Goal: Task Accomplishment & Management: Use online tool/utility

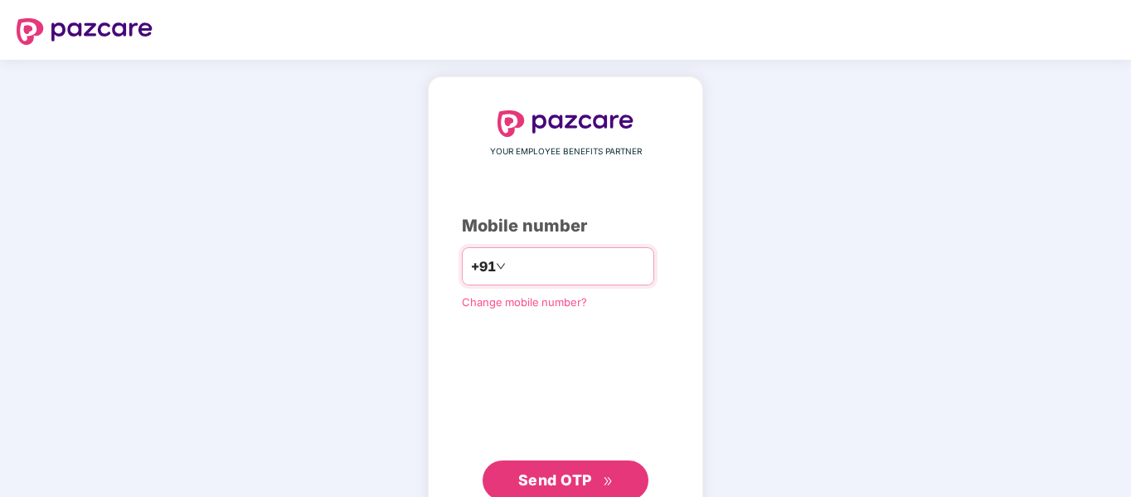
paste input "**********"
type input "**********"
click at [565, 476] on span "Send OTP" at bounding box center [555, 479] width 74 height 17
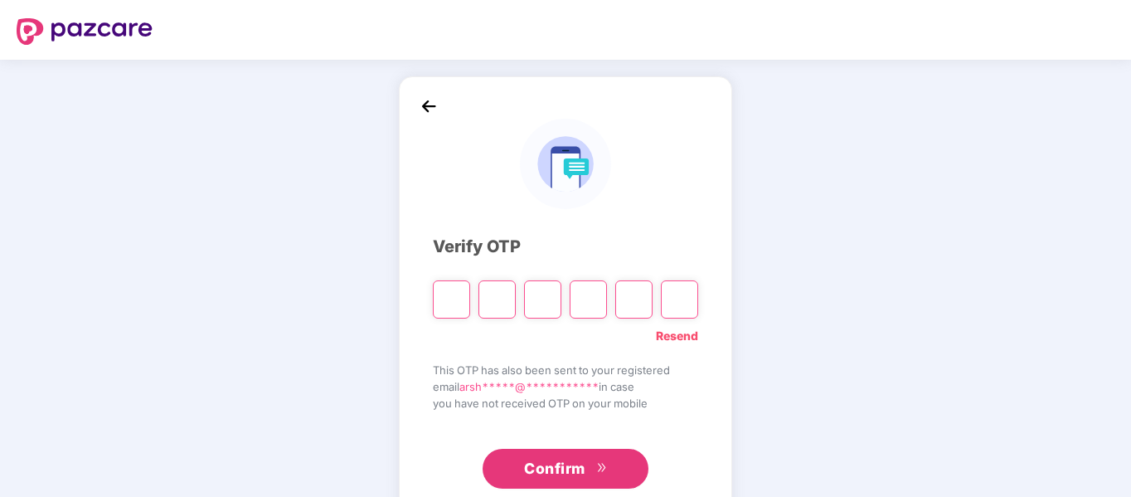
type input "*"
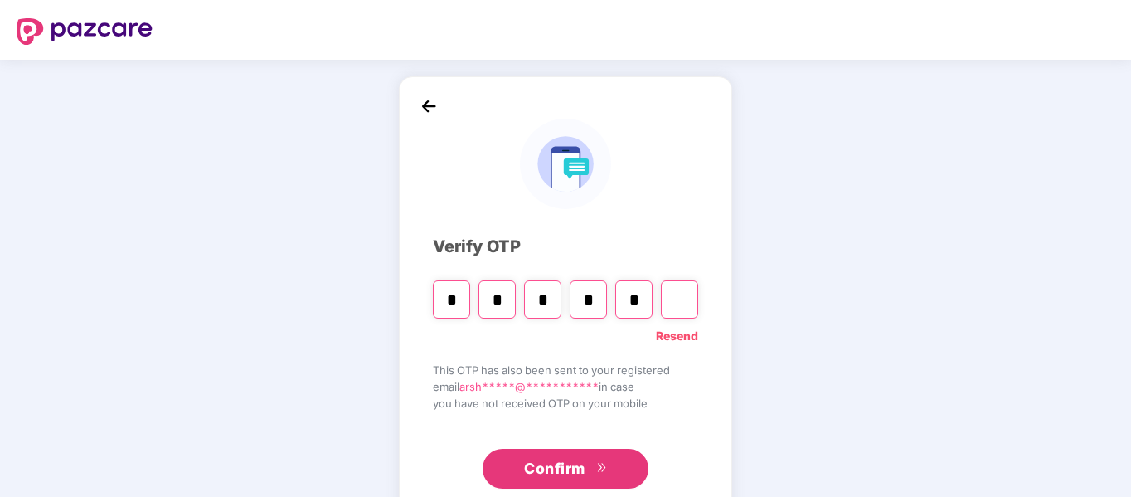
type input "*"
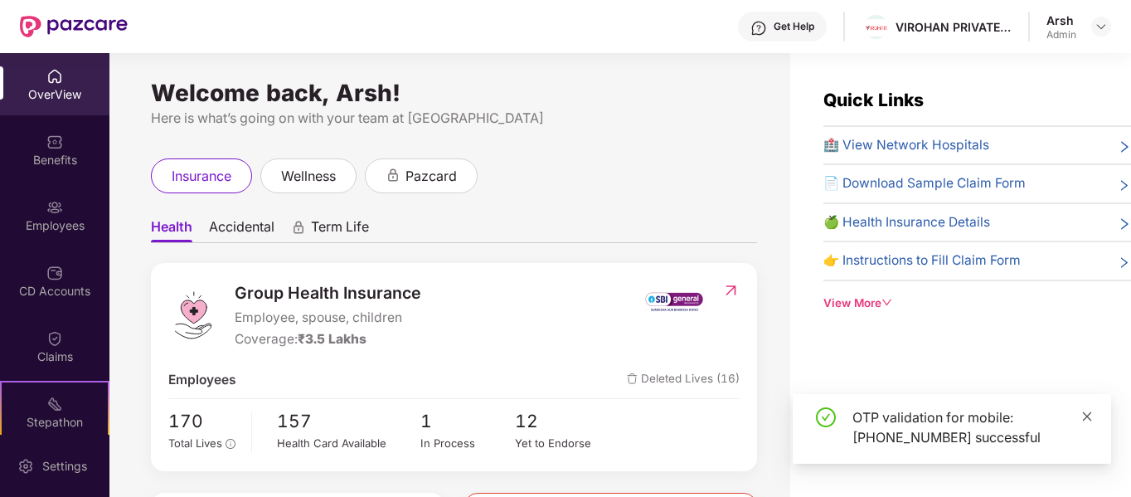
click at [1089, 421] on icon "close" at bounding box center [1087, 416] width 12 height 12
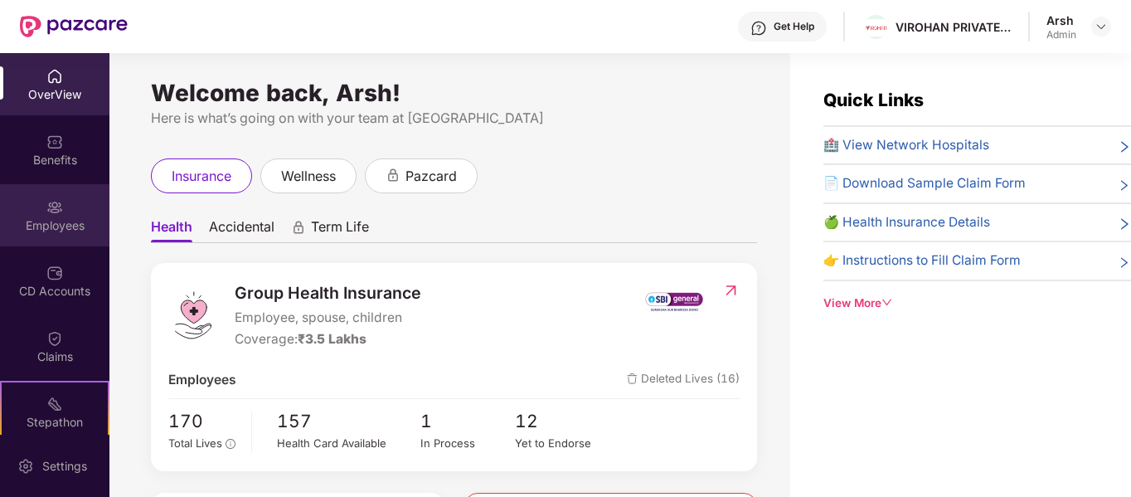
click at [70, 211] on div "Employees" at bounding box center [54, 215] width 109 height 62
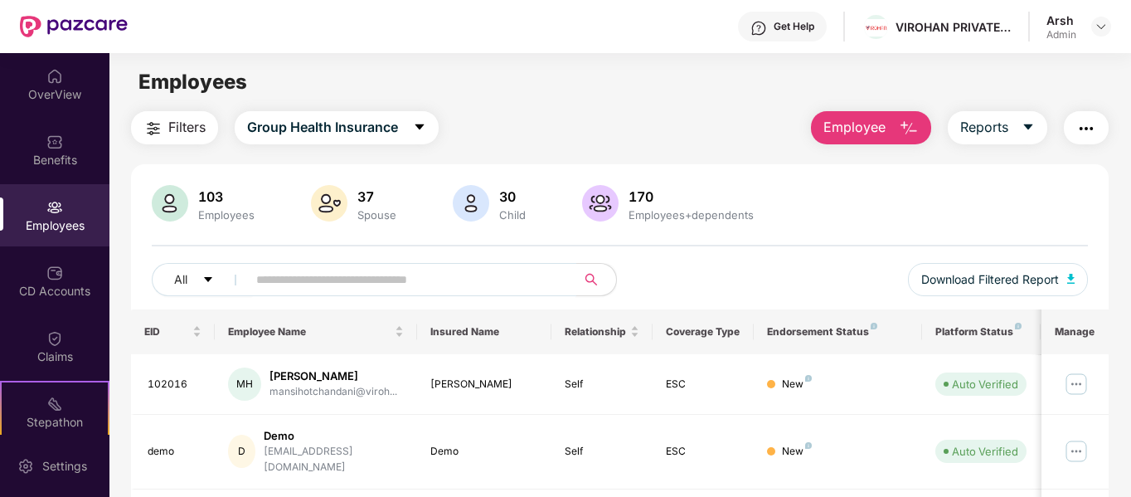
click at [362, 273] on input "text" at bounding box center [405, 279] width 298 height 25
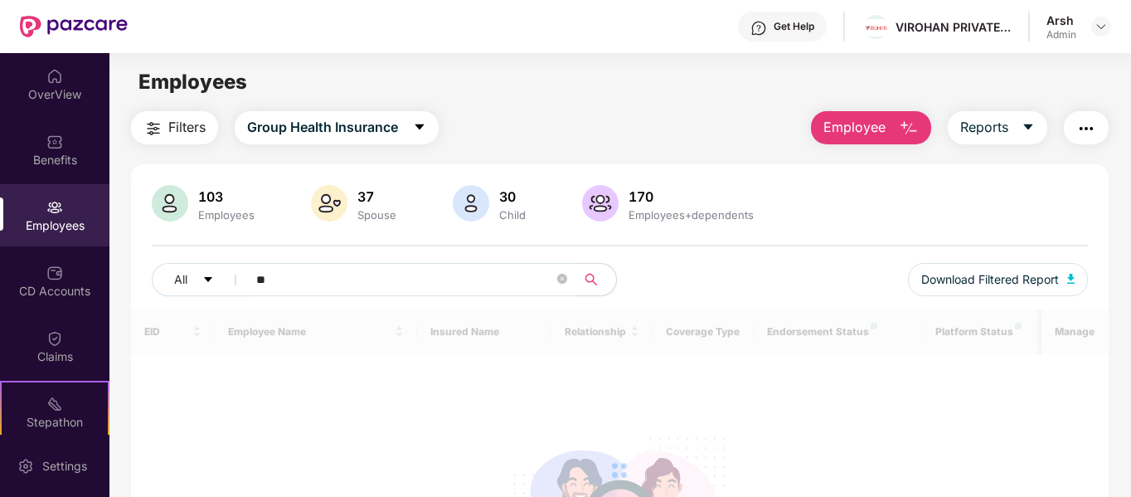
type input "*"
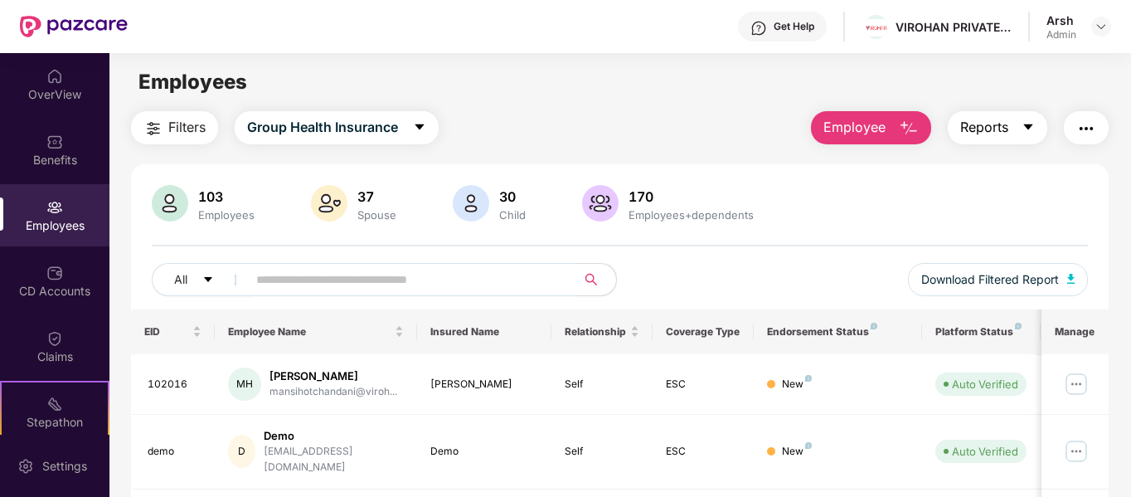
click at [1012, 119] on button "Reports" at bounding box center [997, 127] width 99 height 33
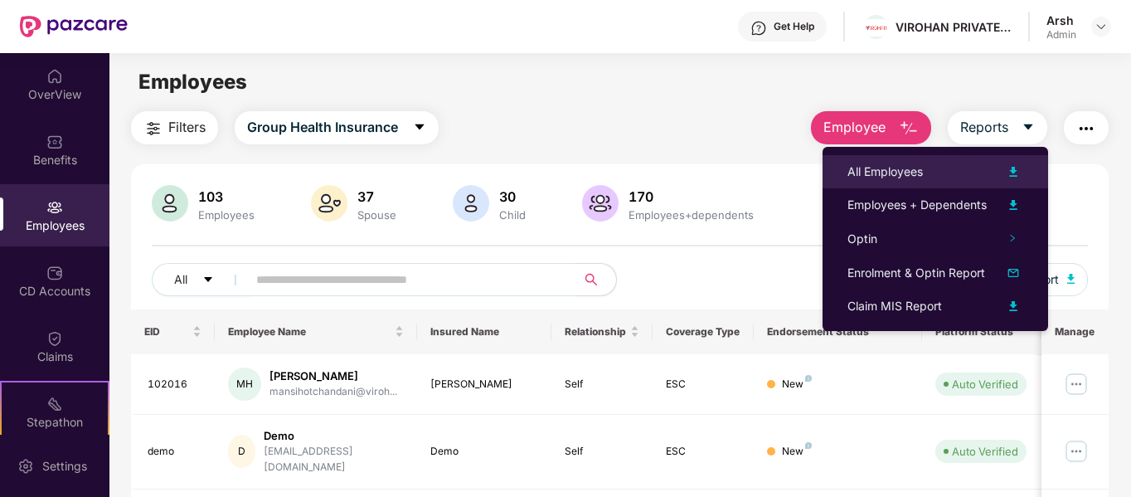
click at [971, 182] on div "All Employees" at bounding box center [935, 172] width 176 height 20
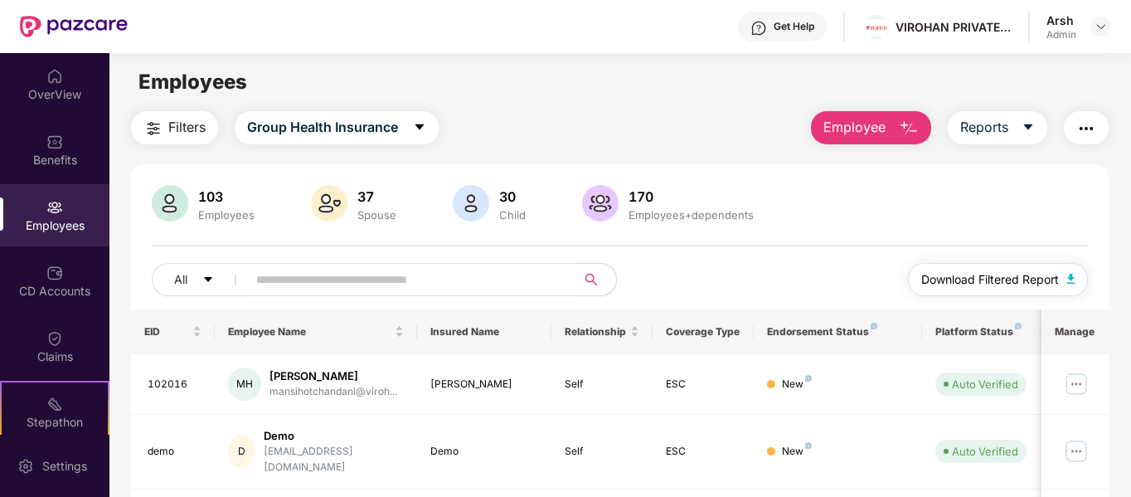
click at [965, 287] on span "Download Filtered Report" at bounding box center [990, 279] width 138 height 18
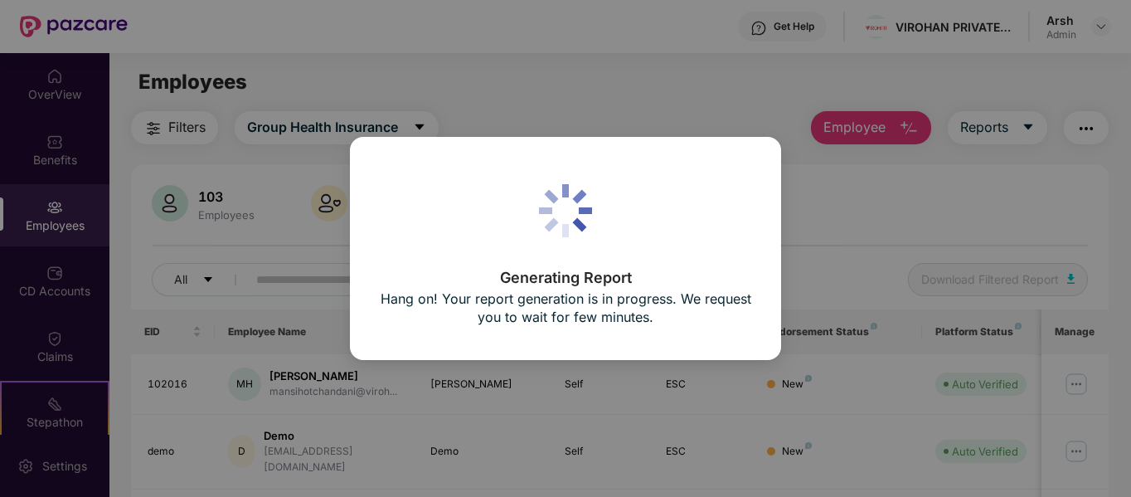
click at [830, 270] on div "Generating Report Hang on! Your report generation is in progress. We request yo…" at bounding box center [565, 248] width 1131 height 497
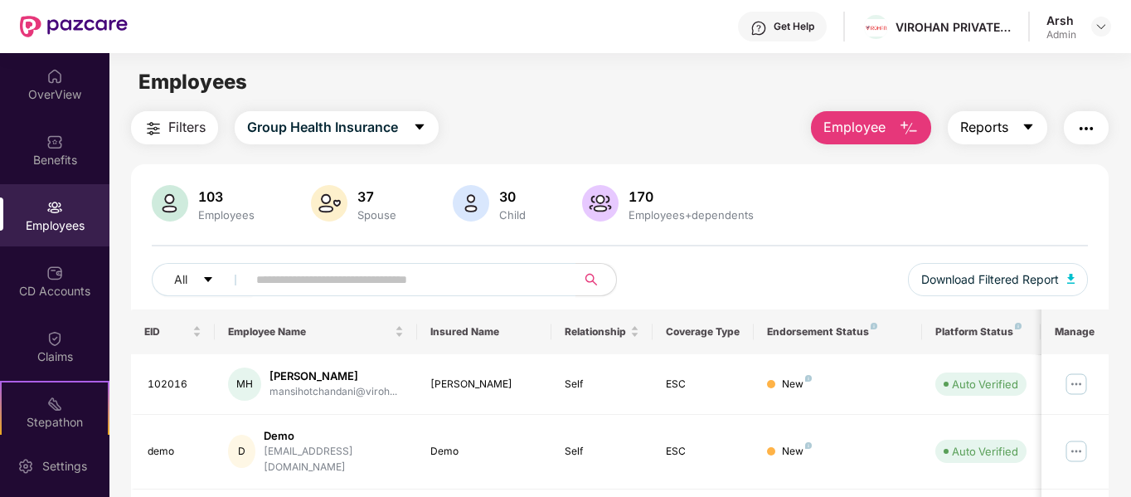
click at [964, 134] on span "Reports" at bounding box center [984, 127] width 48 height 21
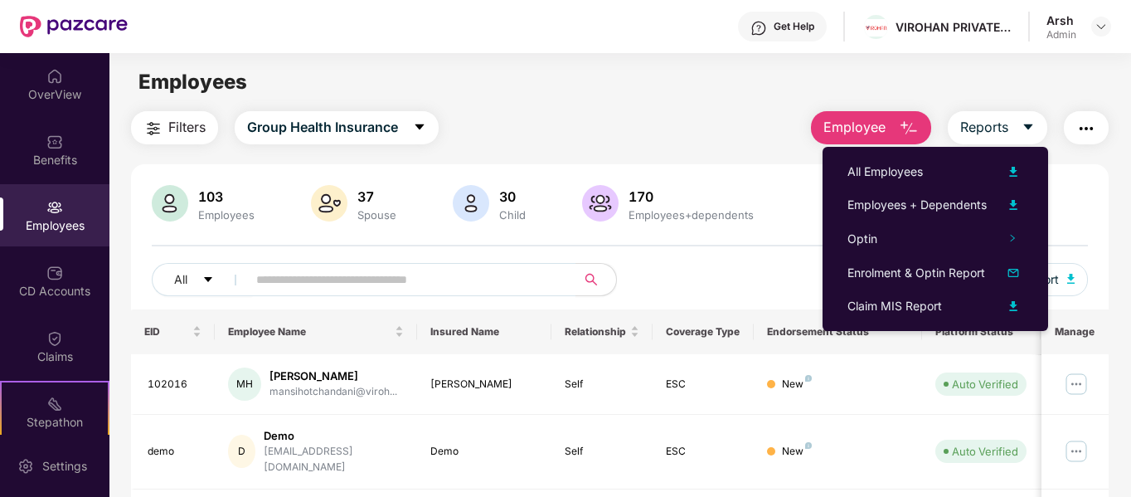
click at [803, 256] on div "103 Employees 37 Spouse 30 Child 170 Employees+dependents All Download Filtered…" at bounding box center [620, 247] width 978 height 124
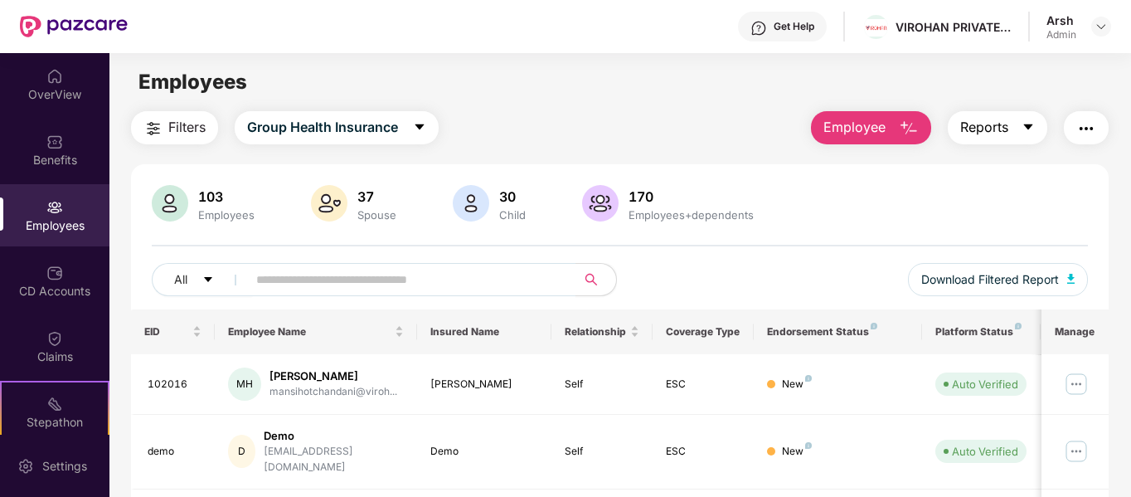
click at [996, 131] on span "Reports" at bounding box center [984, 127] width 48 height 21
